Goal: Task Accomplishment & Management: Manage account settings

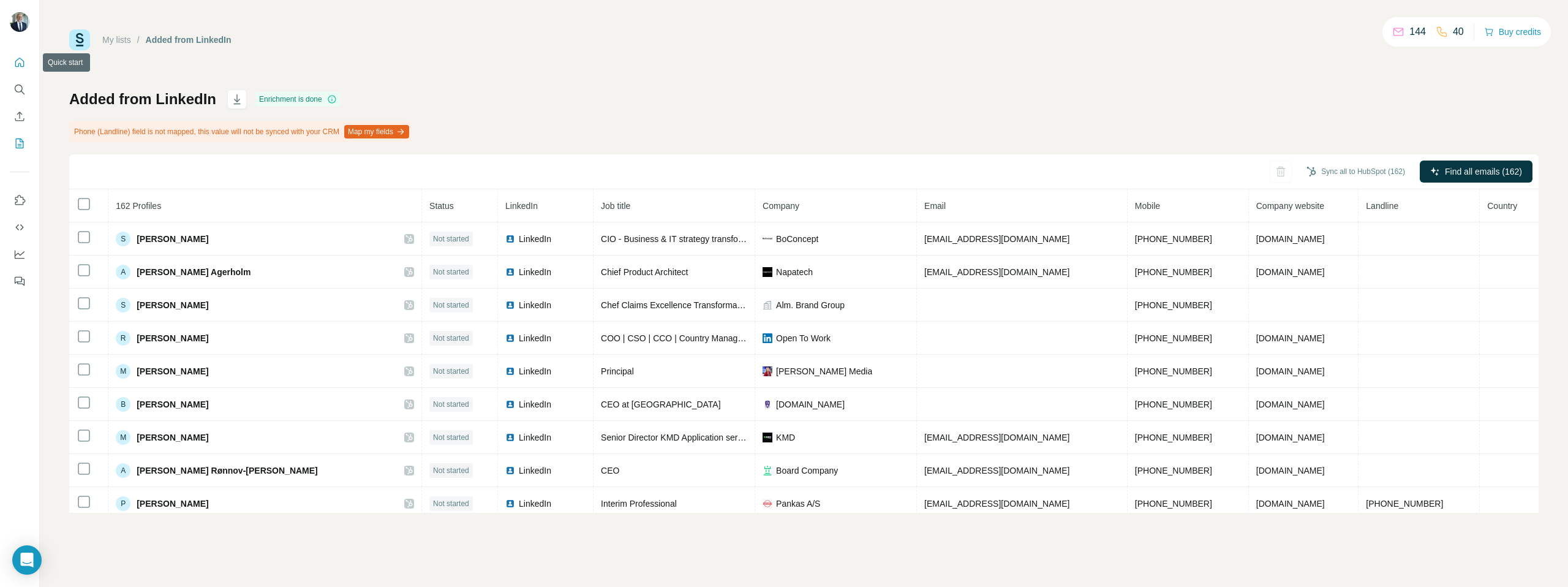
click at [20, 61] on icon "Quick start" at bounding box center [20, 63] width 13 height 13
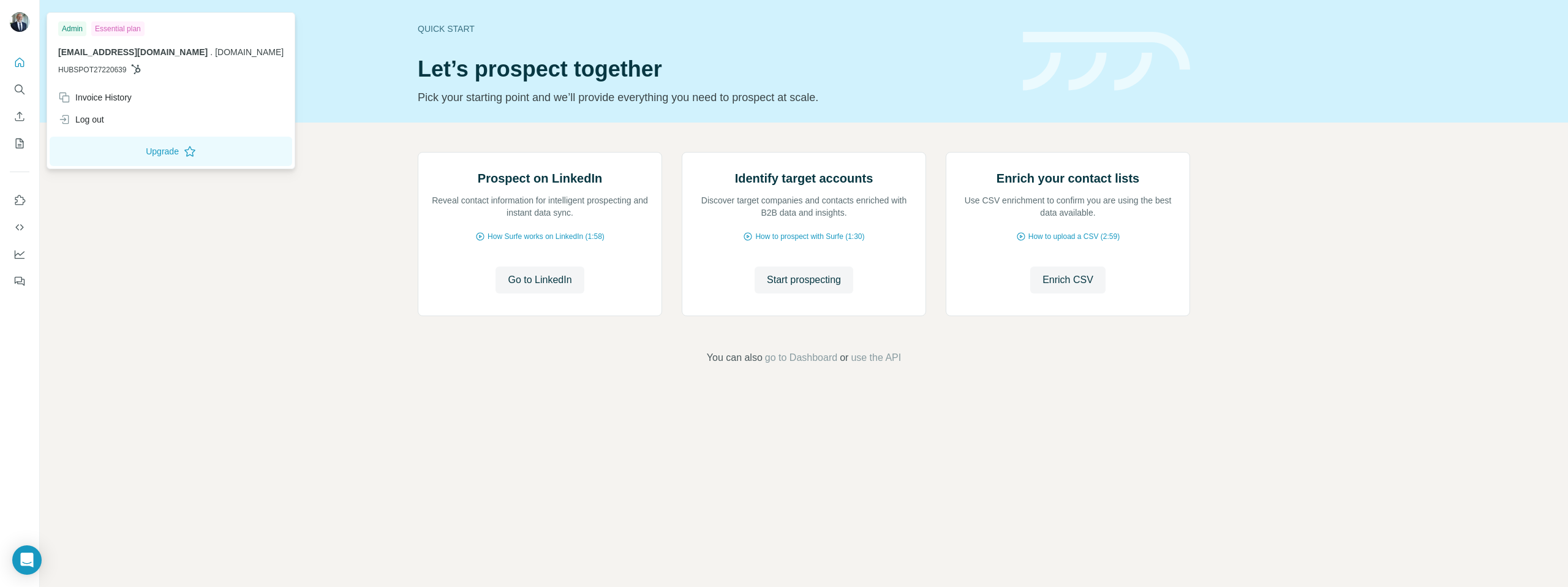
click at [18, 21] on img at bounding box center [20, 22] width 20 height 20
click at [96, 96] on div "Invoice History" at bounding box center [95, 98] width 74 height 13
click at [32, 568] on div "Open Intercom Messenger" at bounding box center [27, 560] width 32 height 32
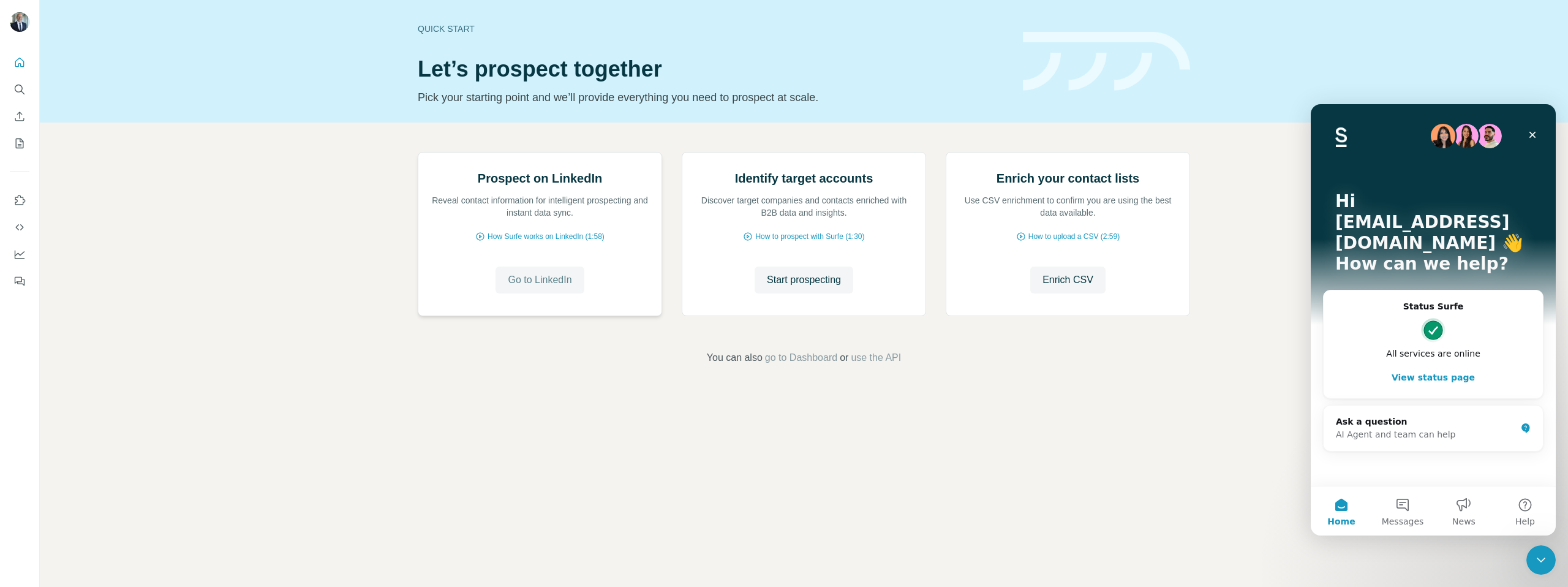
click at [523, 287] on span "Go to LinkedIn" at bounding box center [539, 279] width 63 height 15
